Goal: Information Seeking & Learning: Learn about a topic

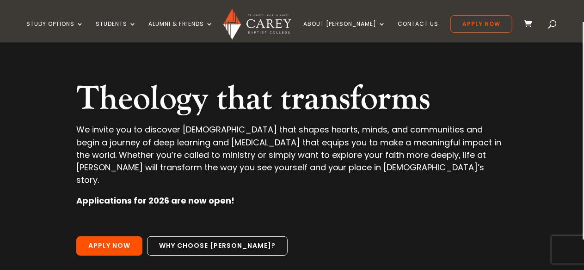
scroll to position [92, 0]
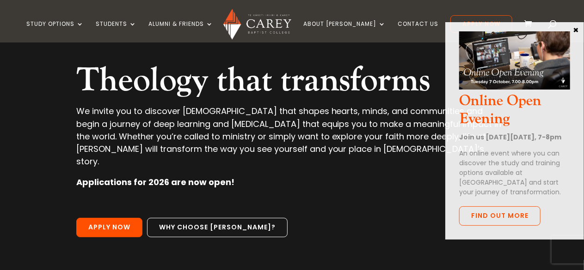
click at [577, 30] on button "×" at bounding box center [575, 29] width 9 height 8
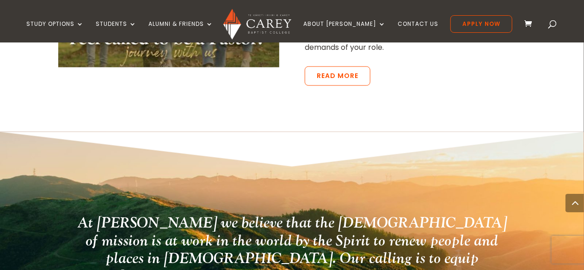
scroll to position [2304, 0]
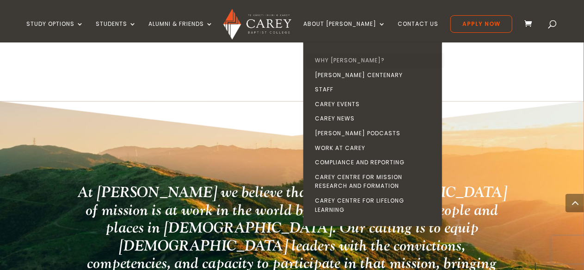
click at [349, 60] on link "Why [PERSON_NAME]?" at bounding box center [375, 60] width 139 height 15
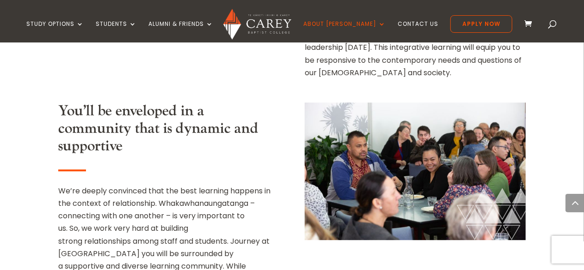
scroll to position [1119, 0]
